Goal: Information Seeking & Learning: Learn about a topic

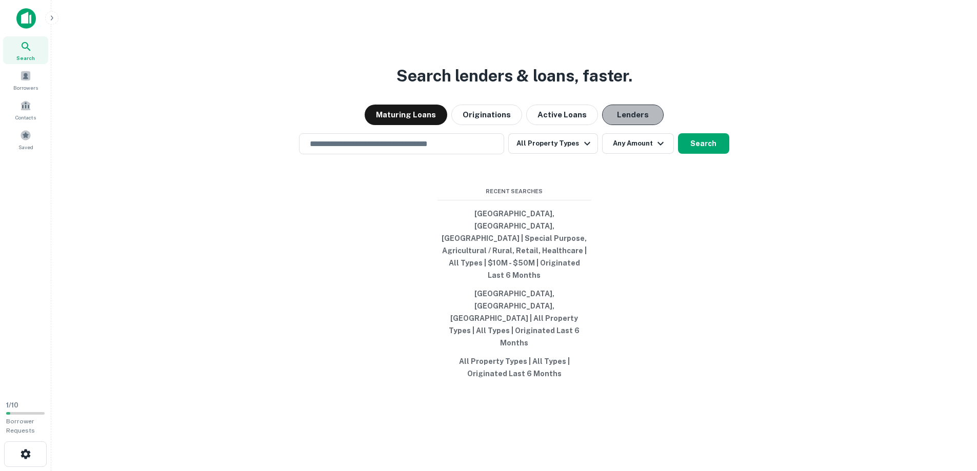
click at [633, 125] on button "Lenders" at bounding box center [633, 115] width 62 height 21
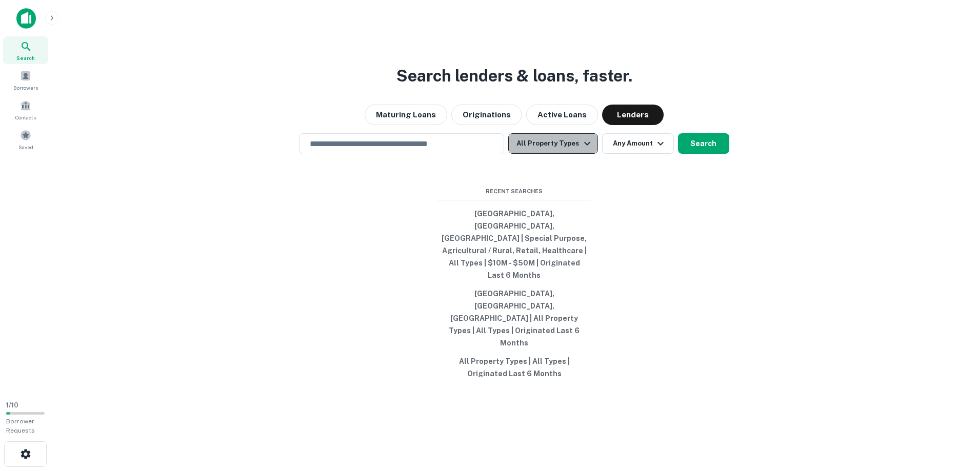
click at [585, 150] on icon "button" at bounding box center [587, 143] width 12 height 12
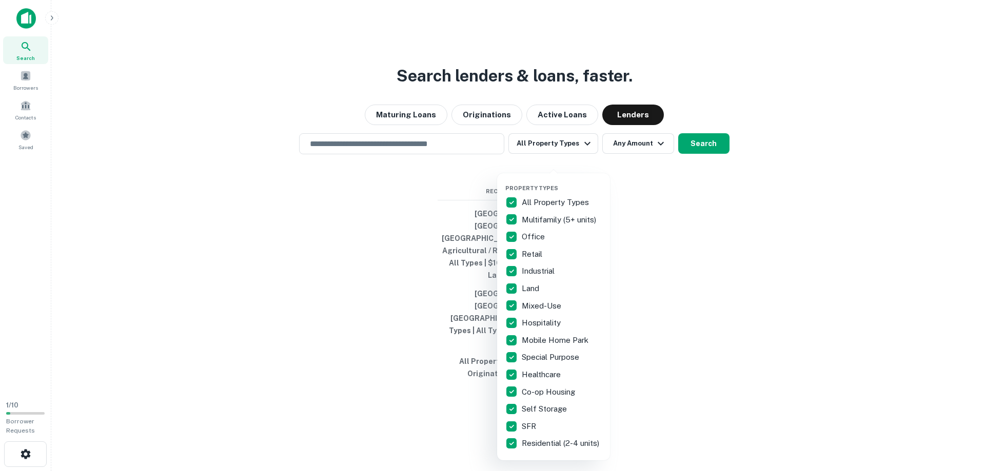
click at [528, 289] on p "Land" at bounding box center [531, 289] width 19 height 12
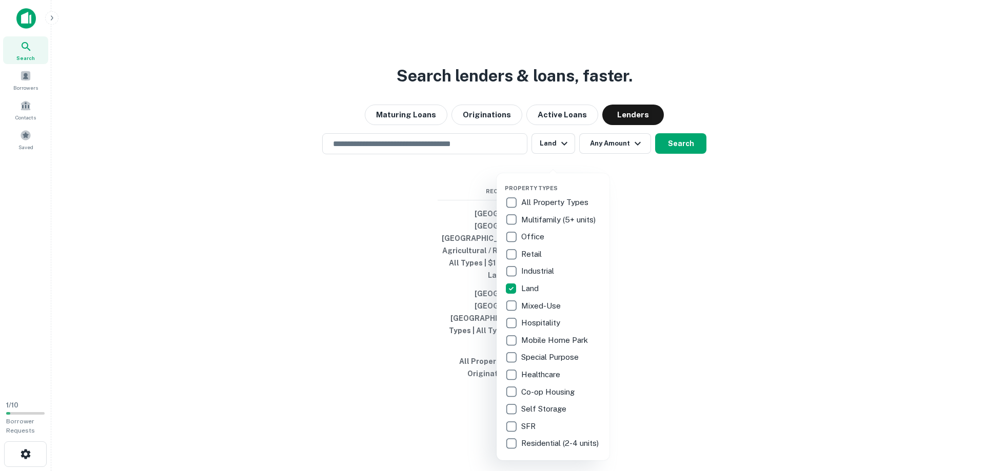
click at [639, 172] on div at bounding box center [492, 235] width 985 height 471
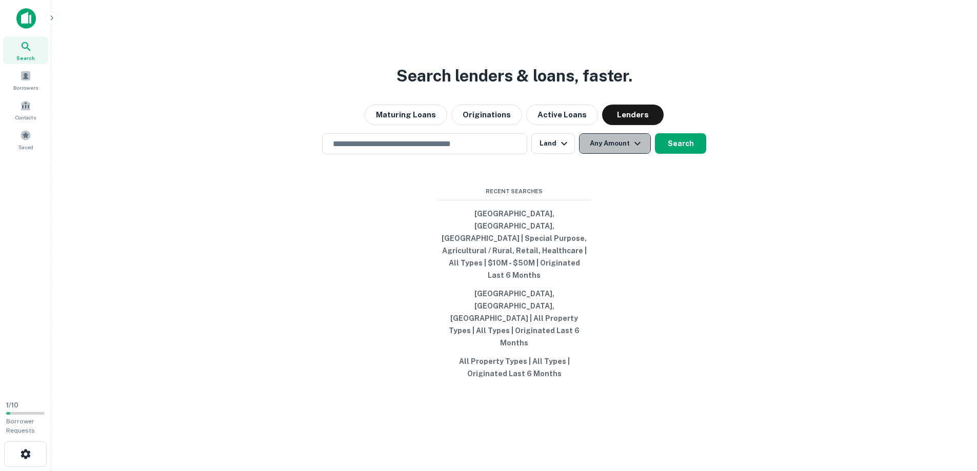
click at [638, 150] on icon "button" at bounding box center [637, 143] width 12 height 12
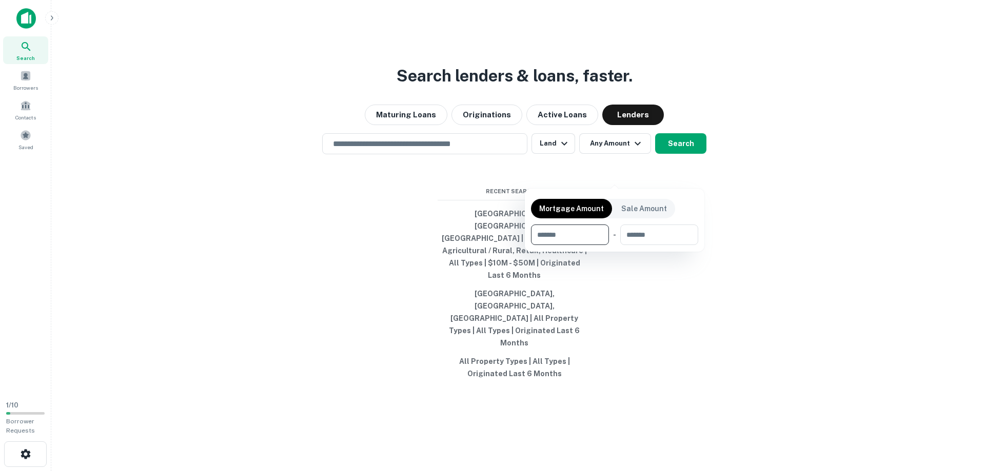
click at [538, 233] on input "number" at bounding box center [566, 235] width 71 height 21
type input "*******"
click at [634, 233] on input "number" at bounding box center [658, 235] width 65 height 21
type input "********"
click at [678, 174] on div at bounding box center [492, 235] width 985 height 471
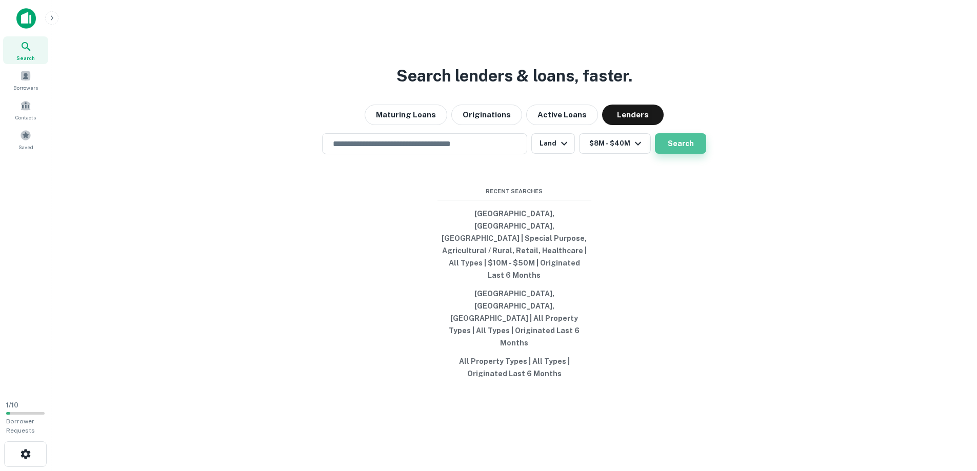
click at [675, 154] on button "Search" at bounding box center [680, 143] width 51 height 21
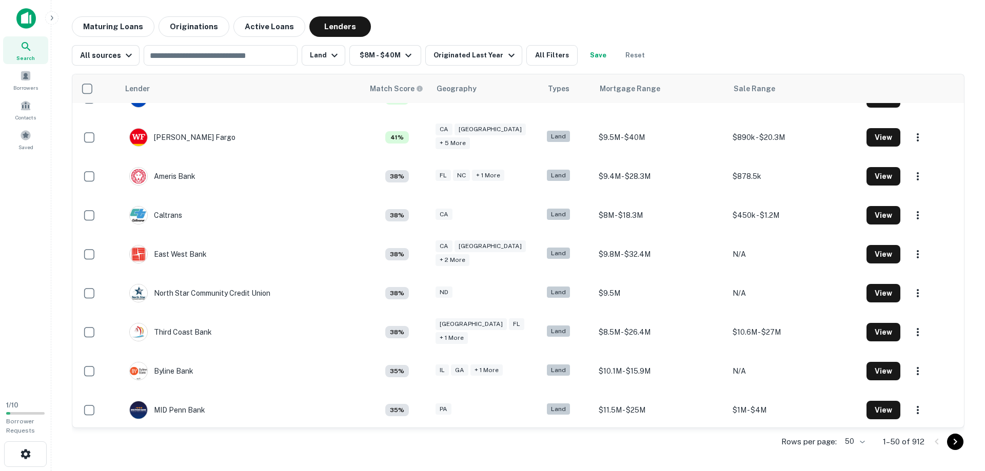
scroll to position [1624, 0]
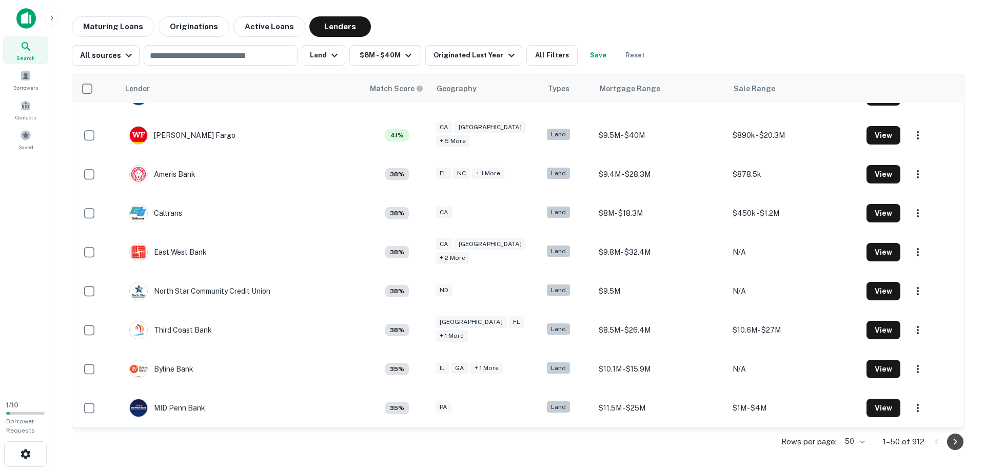
click at [953, 443] on icon "Go to next page" at bounding box center [955, 442] width 12 height 12
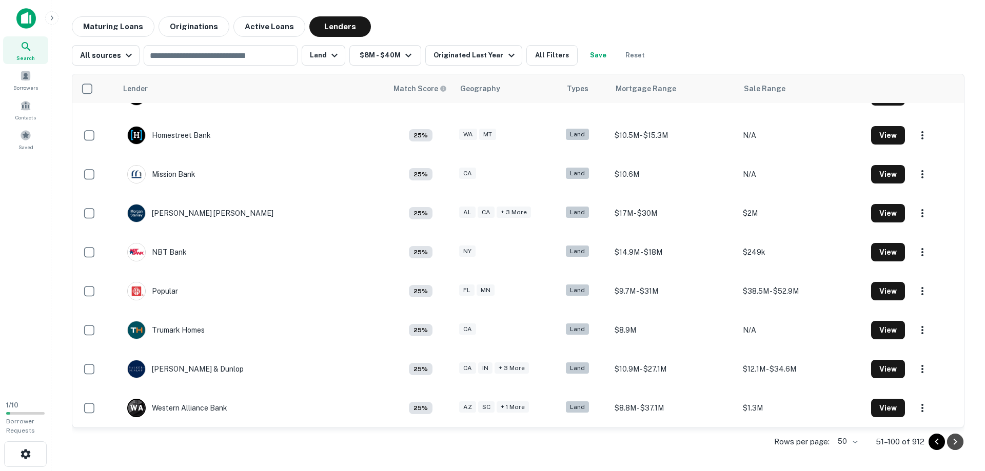
click at [957, 440] on icon "Go to next page" at bounding box center [955, 442] width 12 height 12
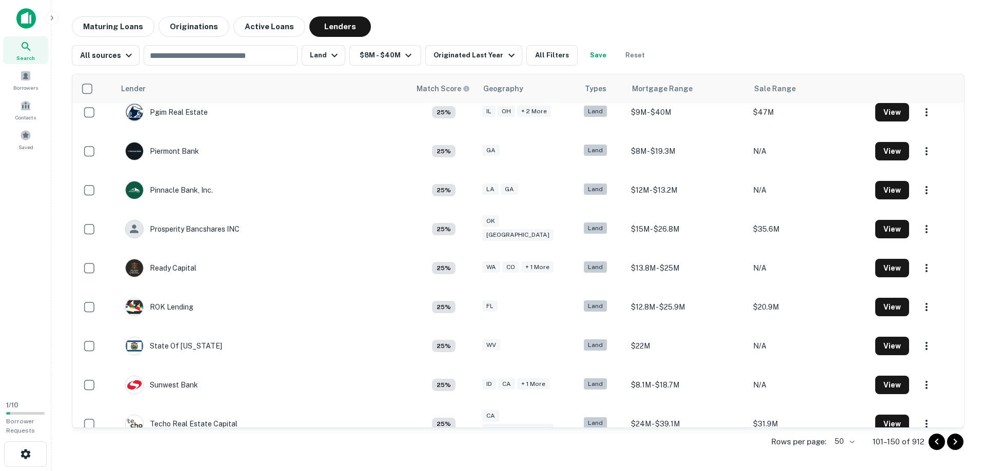
scroll to position [1231, 0]
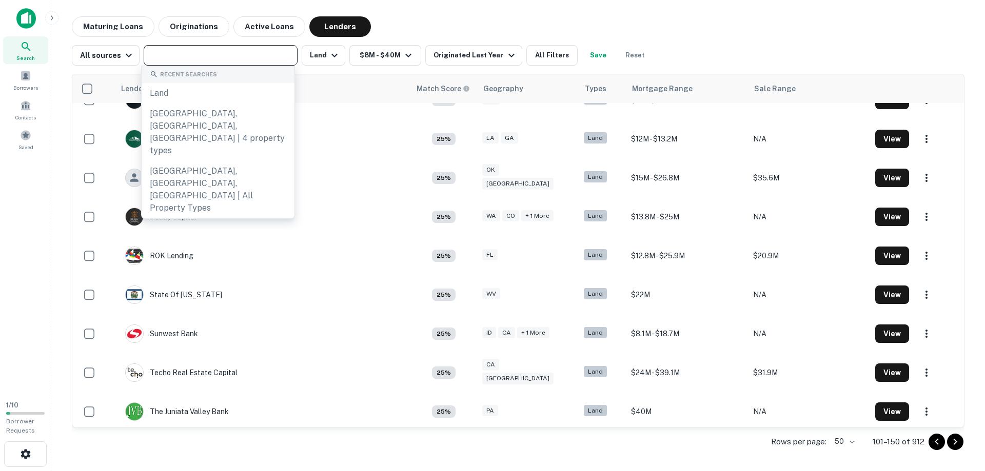
click at [151, 56] on input "text" at bounding box center [220, 55] width 146 height 14
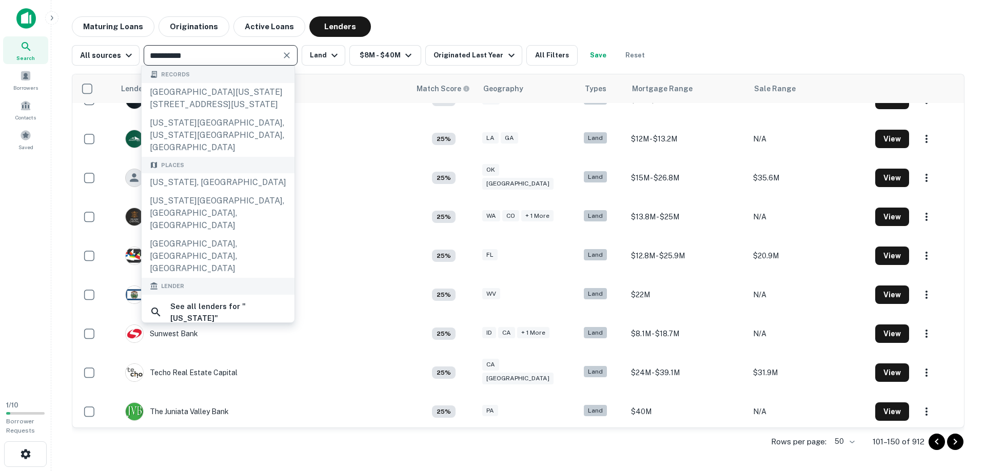
type input "**********"
click at [725, 29] on div "Maturing Loans Originations Active Loans Lenders" at bounding box center [518, 26] width 892 height 21
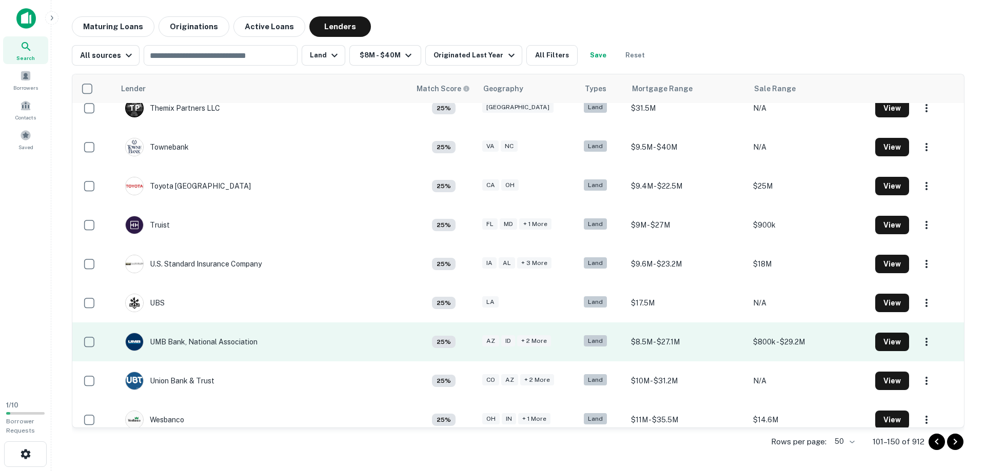
scroll to position [1624, 0]
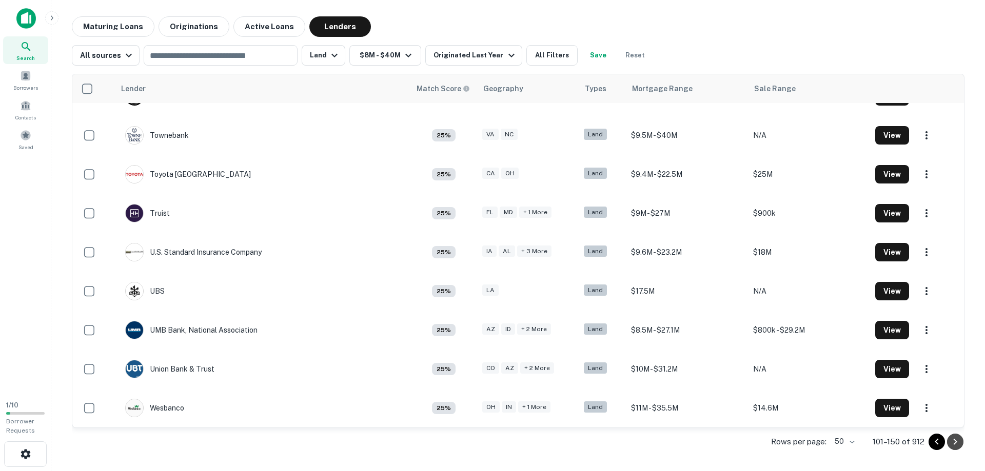
click at [955, 445] on icon "Go to next page" at bounding box center [955, 442] width 12 height 12
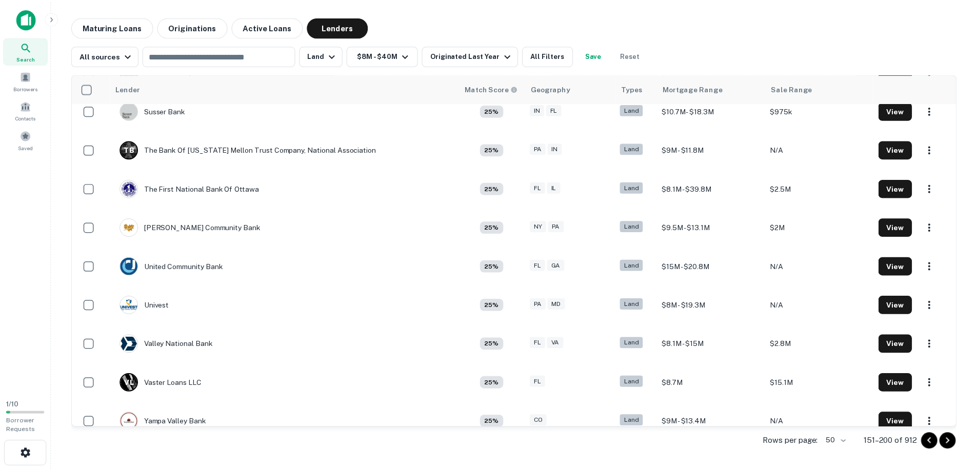
scroll to position [1624, 0]
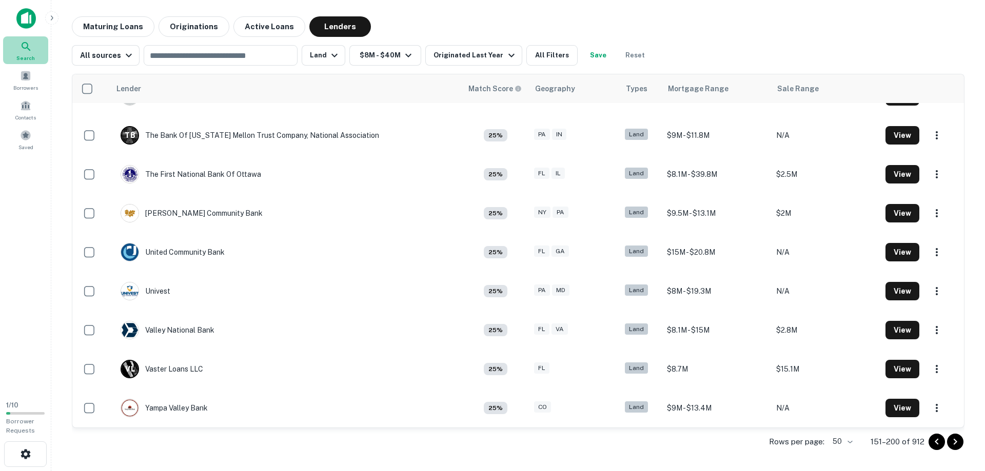
click at [24, 48] on icon at bounding box center [26, 46] width 9 height 9
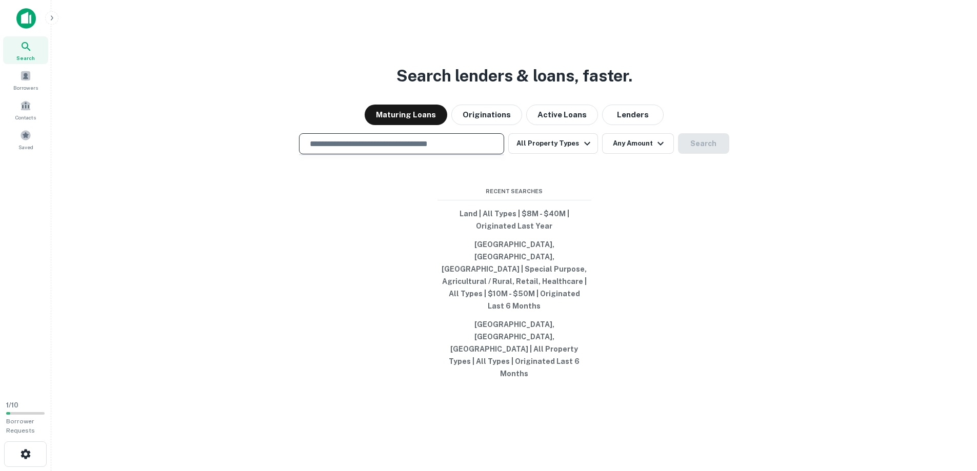
click at [314, 150] on input "text" at bounding box center [402, 144] width 196 height 12
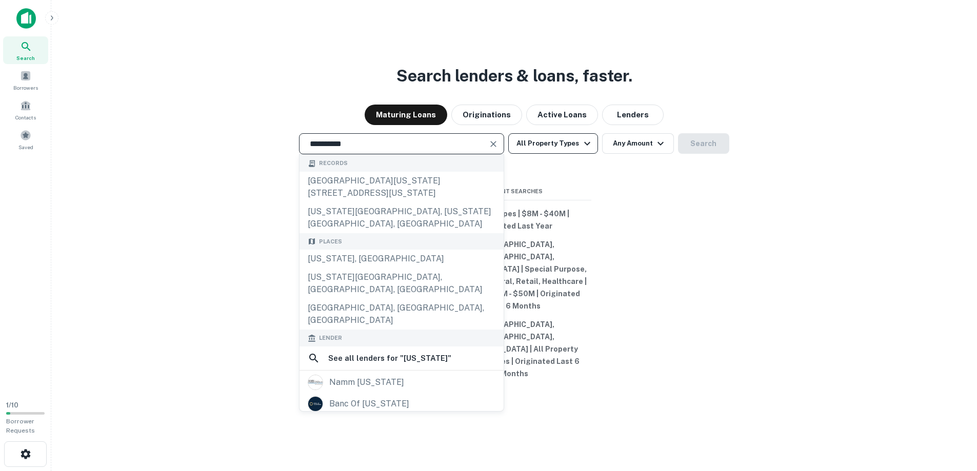
type input "**********"
click at [585, 150] on icon "button" at bounding box center [587, 143] width 12 height 12
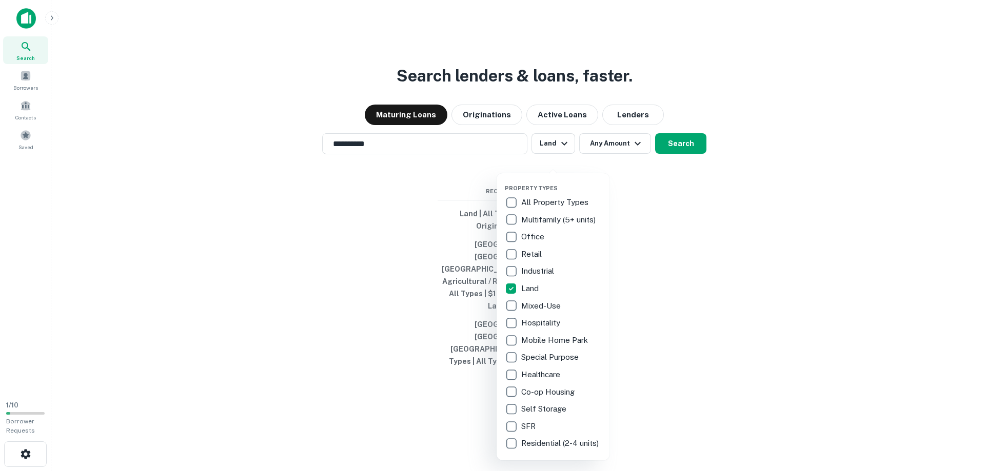
click at [636, 177] on div at bounding box center [492, 235] width 985 height 471
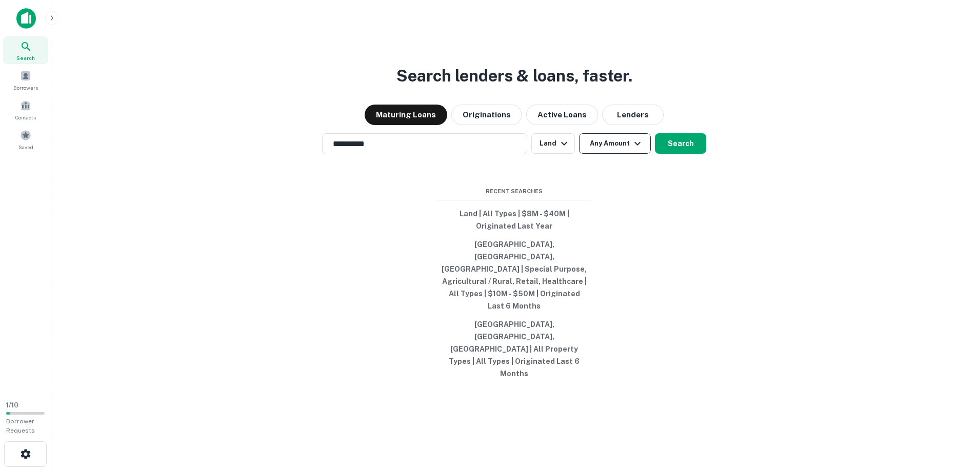
click at [635, 150] on icon "button" at bounding box center [637, 143] width 12 height 12
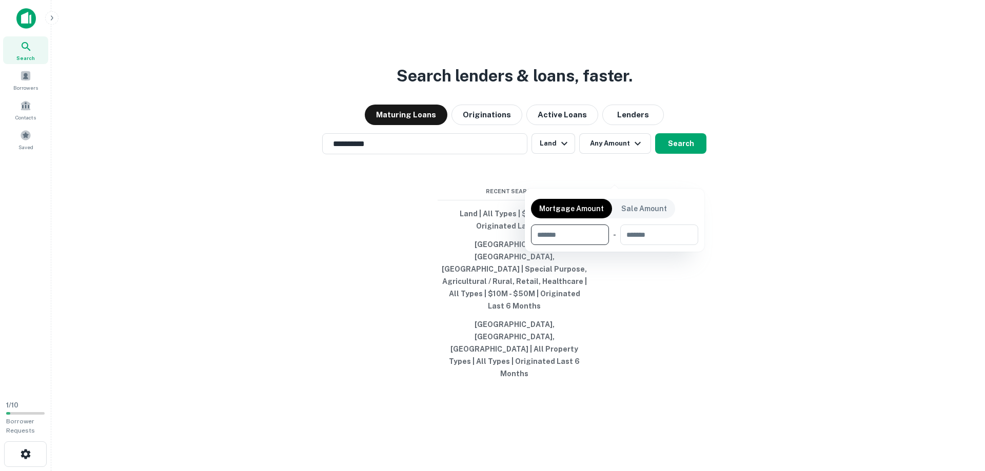
click at [535, 236] on input "number" at bounding box center [566, 235] width 71 height 21
type input "*******"
click at [636, 239] on input "number" at bounding box center [658, 235] width 65 height 21
type input "********"
click at [622, 147] on div at bounding box center [492, 235] width 985 height 471
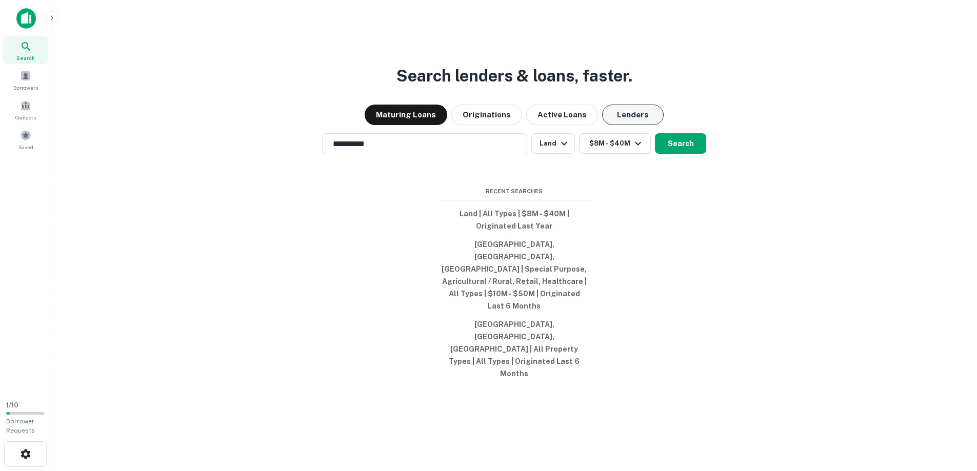
click at [638, 125] on button "Lenders" at bounding box center [633, 115] width 62 height 21
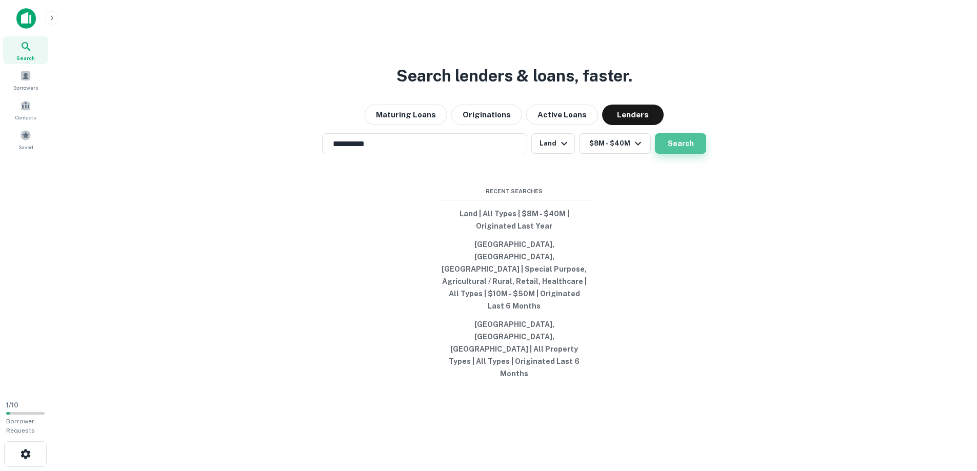
click at [686, 154] on button "Search" at bounding box center [680, 143] width 51 height 21
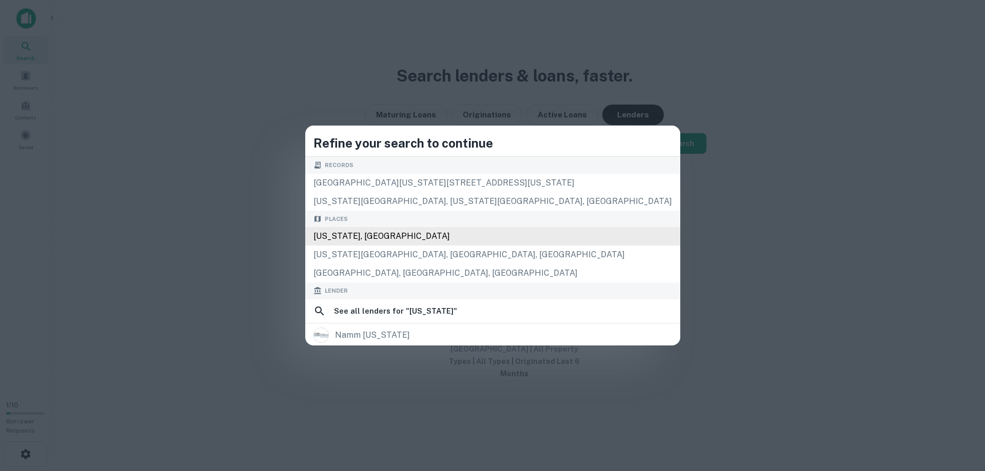
type input "**********"
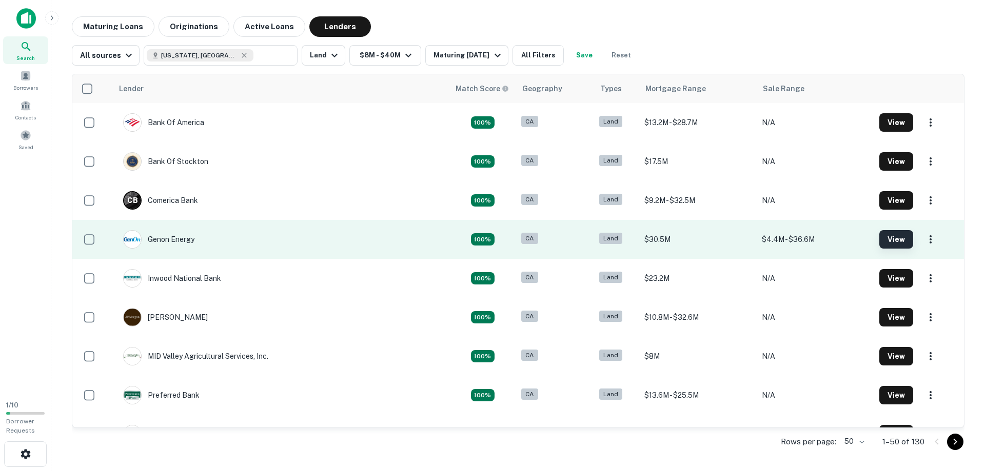
click at [883, 237] on button "View" at bounding box center [896, 239] width 34 height 18
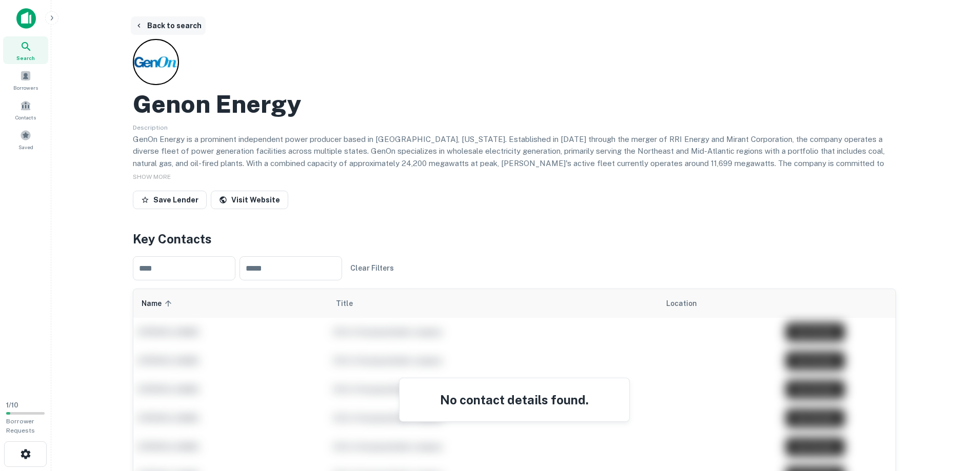
click at [136, 24] on icon "button" at bounding box center [139, 26] width 8 height 8
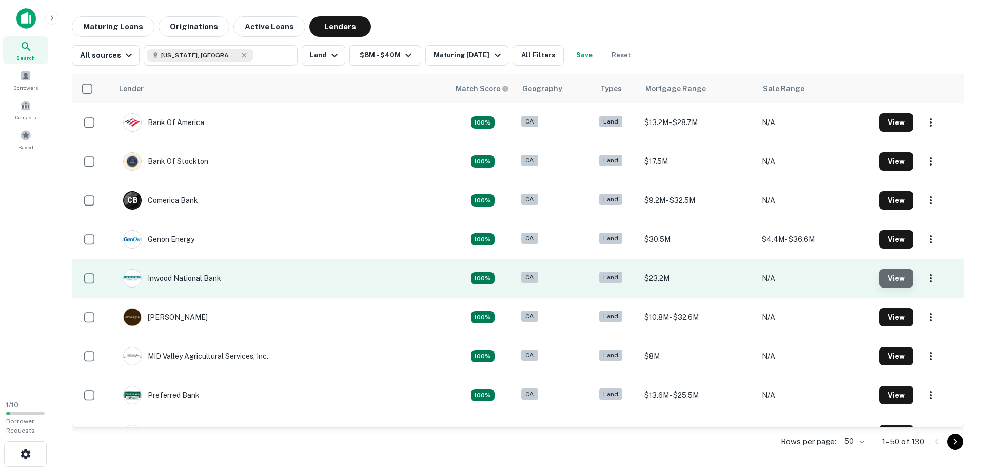
click at [880, 276] on button "View" at bounding box center [896, 278] width 34 height 18
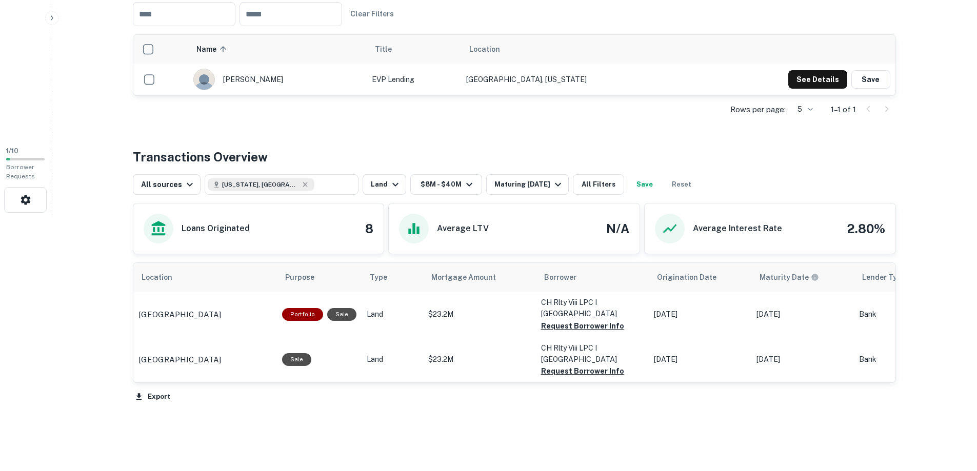
scroll to position [256, 0]
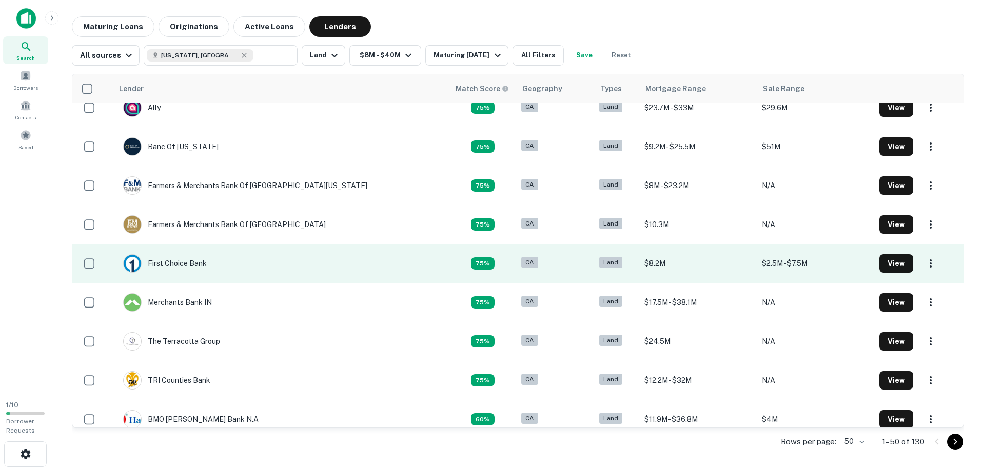
scroll to position [462, 0]
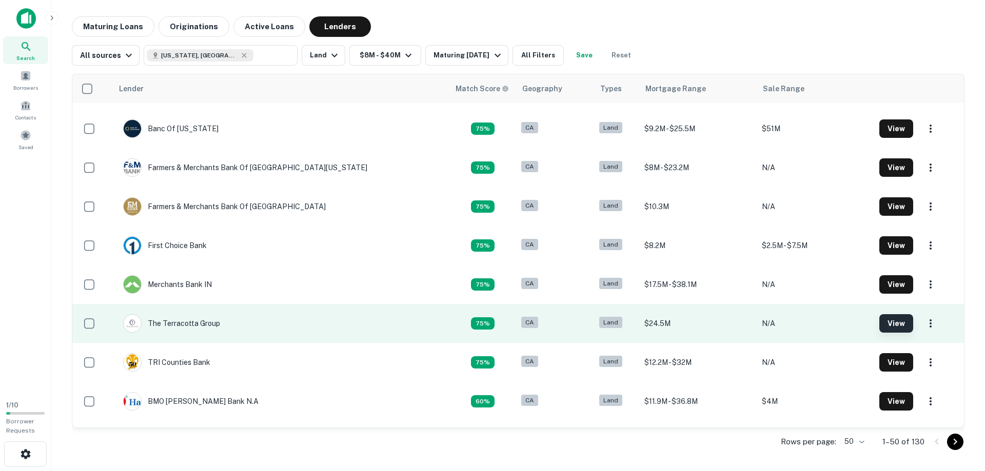
click at [879, 324] on button "View" at bounding box center [896, 323] width 34 height 18
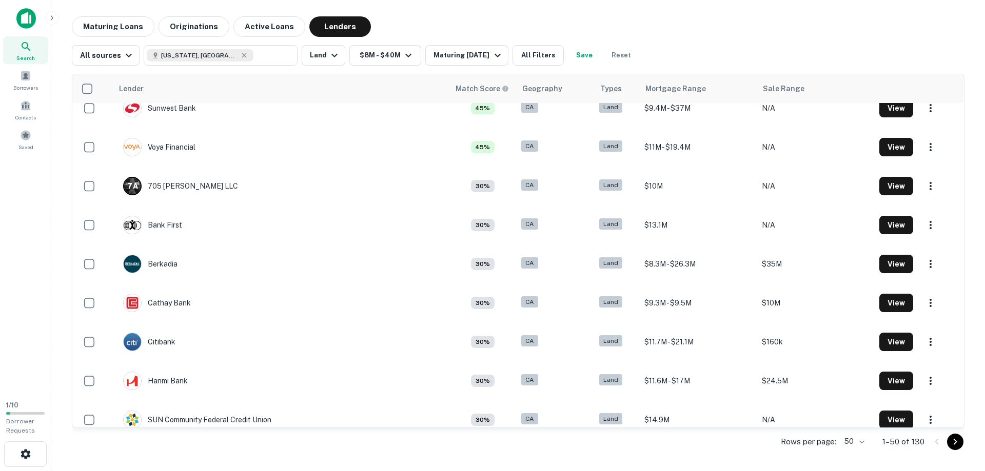
scroll to position [1624, 0]
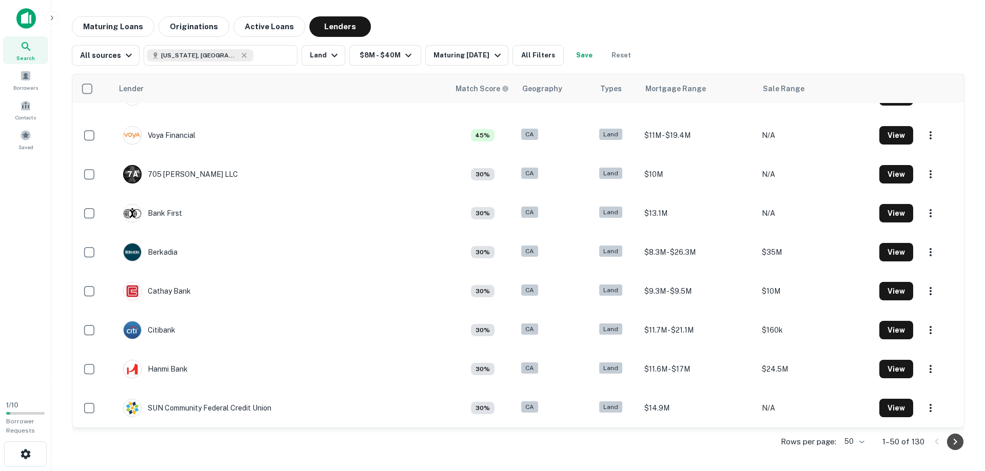
click at [954, 440] on icon "Go to next page" at bounding box center [955, 442] width 12 height 12
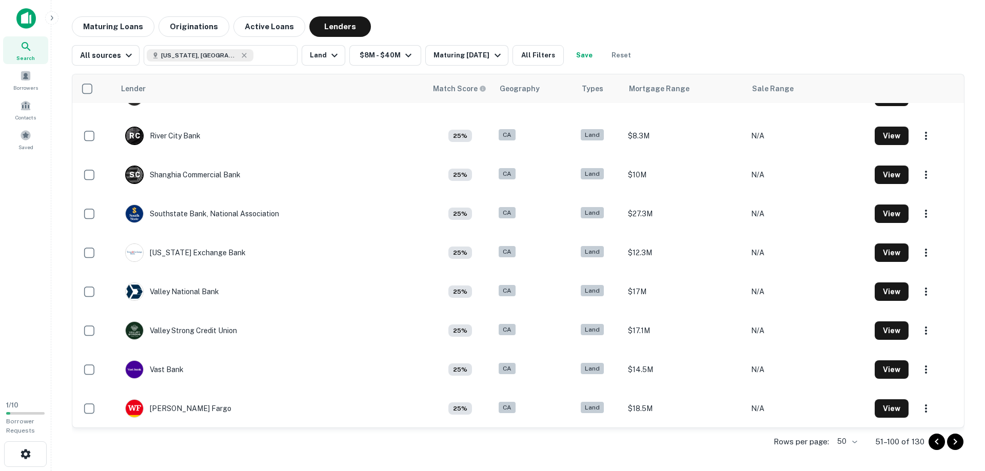
scroll to position [1624, 0]
click at [953, 442] on icon "Go to next page" at bounding box center [955, 442] width 12 height 12
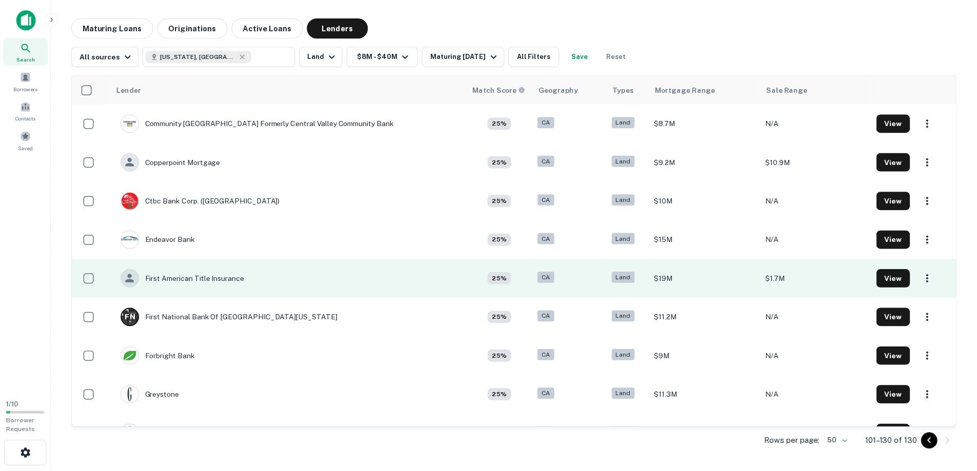
scroll to position [178, 0]
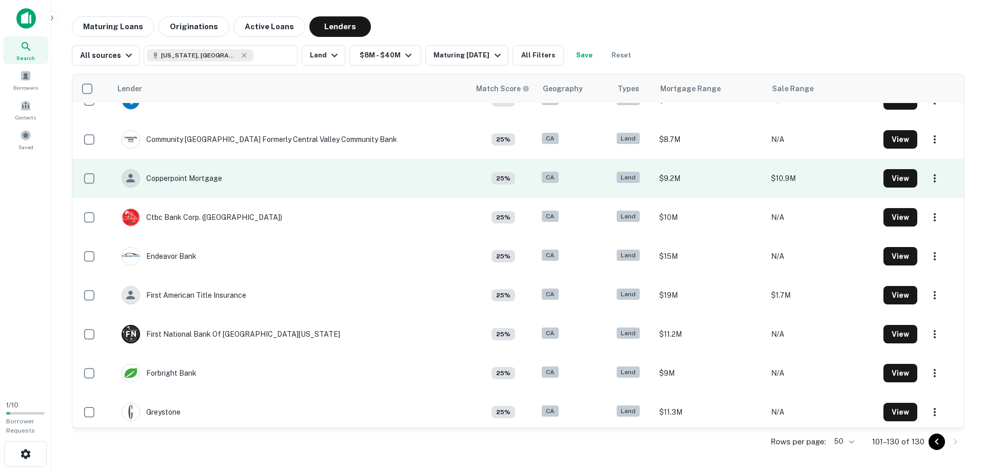
click at [616, 175] on div "Land" at bounding box center [627, 178] width 23 height 12
click at [891, 174] on button "View" at bounding box center [900, 178] width 34 height 18
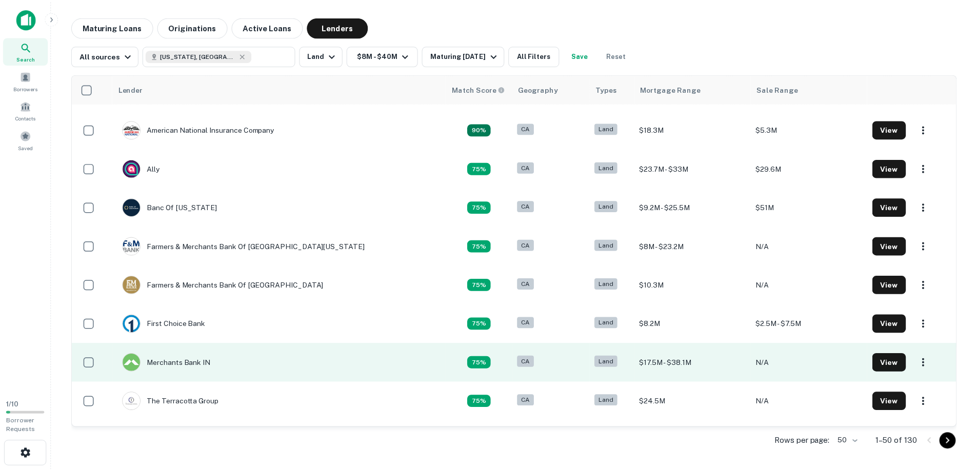
scroll to position [434, 0]
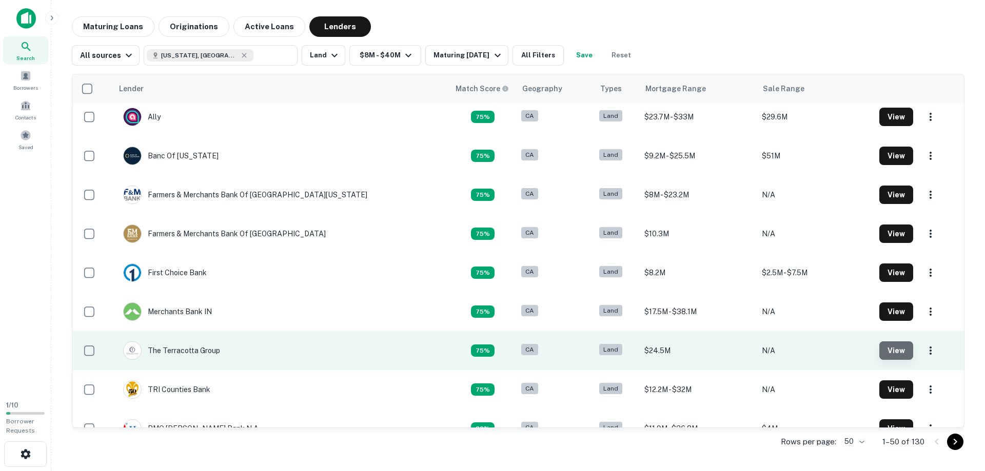
click at [880, 349] on button "View" at bounding box center [896, 351] width 34 height 18
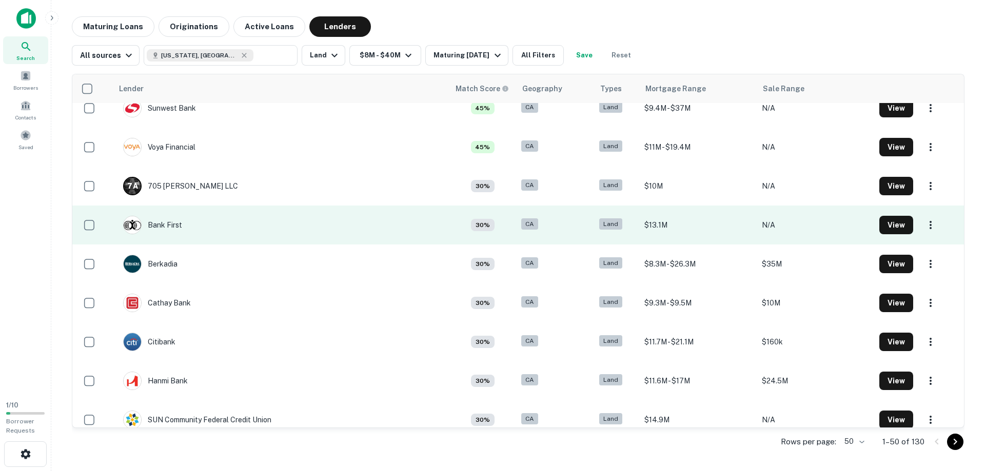
scroll to position [1624, 0]
